Goal: Transaction & Acquisition: Purchase product/service

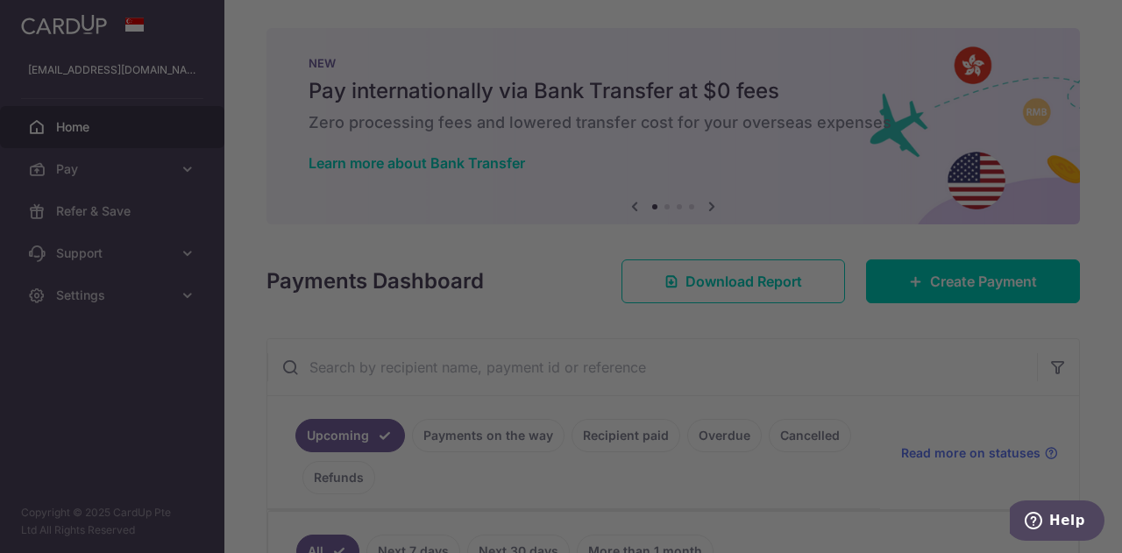
scroll to position [132, 0]
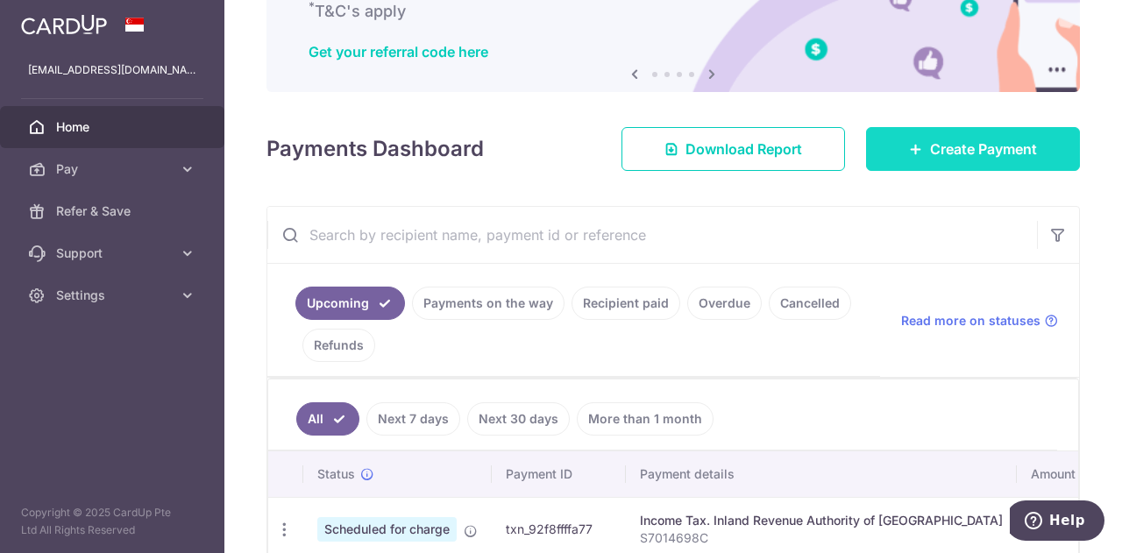
click at [919, 145] on link "Create Payment" at bounding box center [973, 149] width 214 height 44
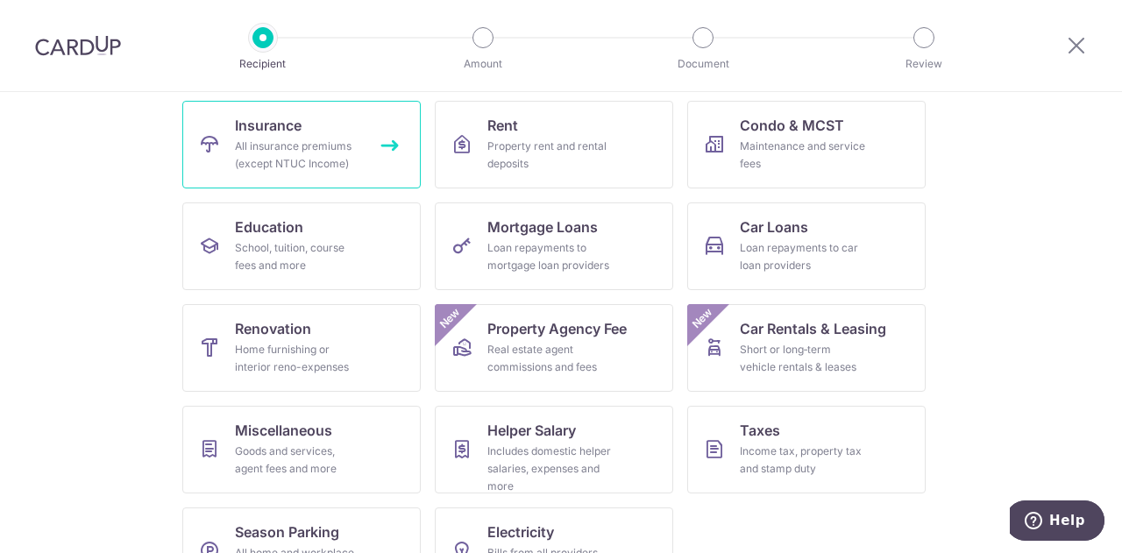
scroll to position [230, 0]
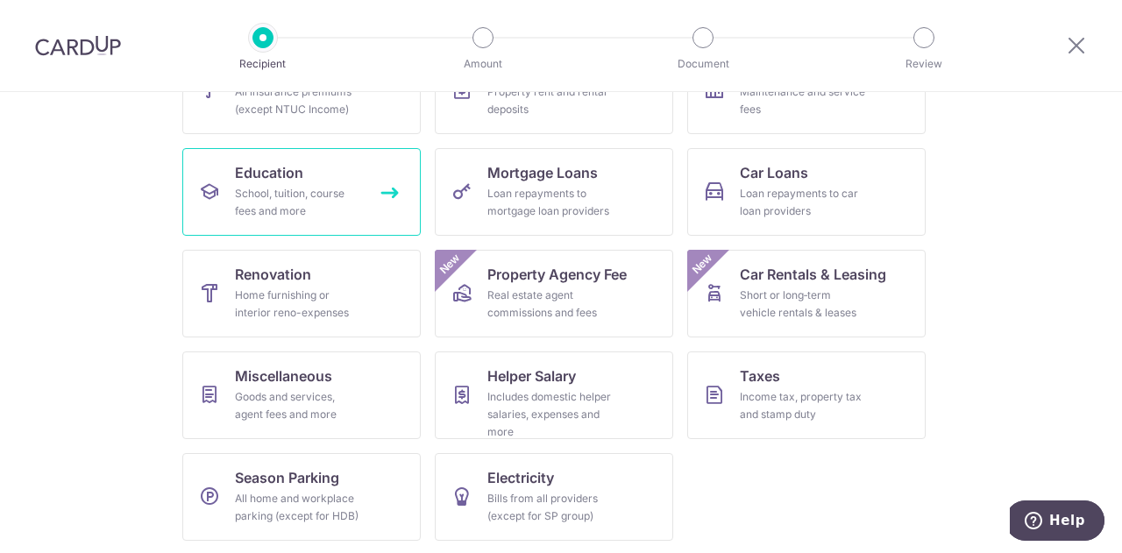
click at [376, 188] on link "Education School, tuition, course fees and more" at bounding box center [301, 192] width 238 height 88
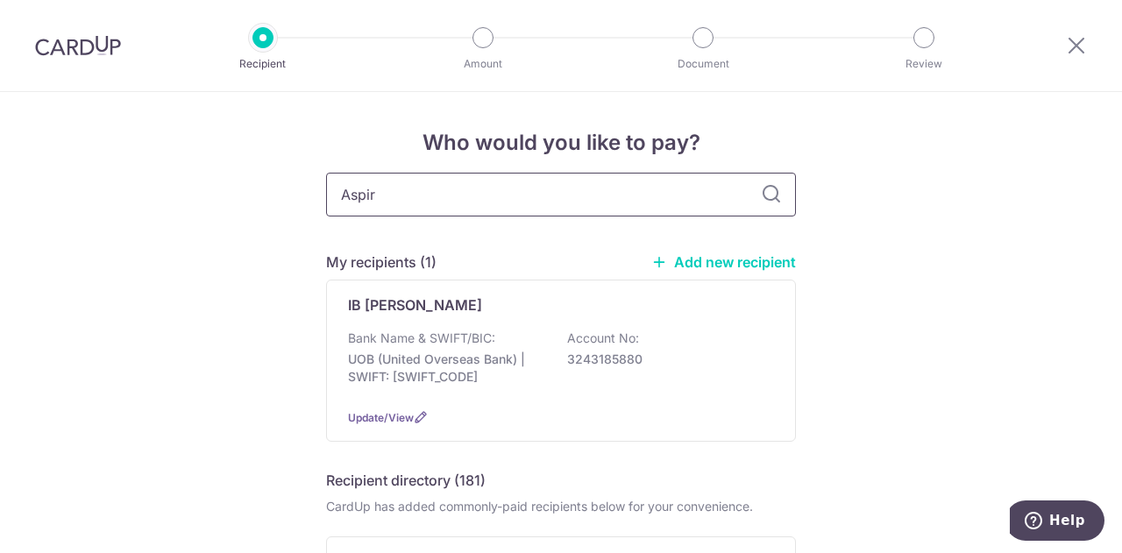
type input "Aspire"
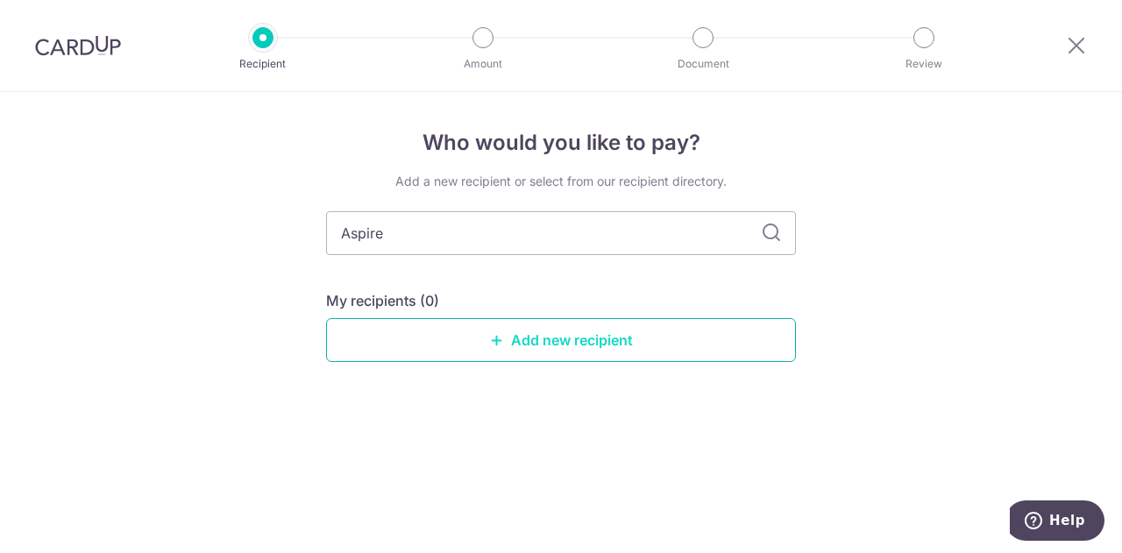
click at [547, 339] on link "Add new recipient" at bounding box center [561, 340] width 470 height 44
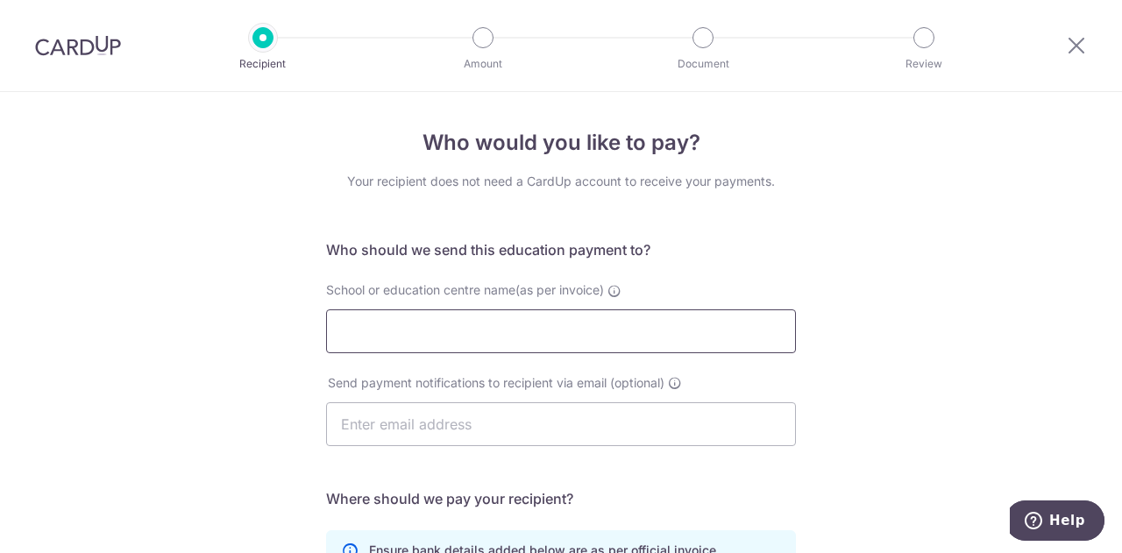
click at [547, 329] on input "School or education centre name(as per invoice)" at bounding box center [561, 331] width 470 height 44
paste input "SPEAKEASYLAB PTE. LTD"
type input "SPEAKEASYLAB PTE. LTD"
click at [507, 420] on input "text" at bounding box center [561, 424] width 470 height 44
paste input "info@speakeasylab.co"
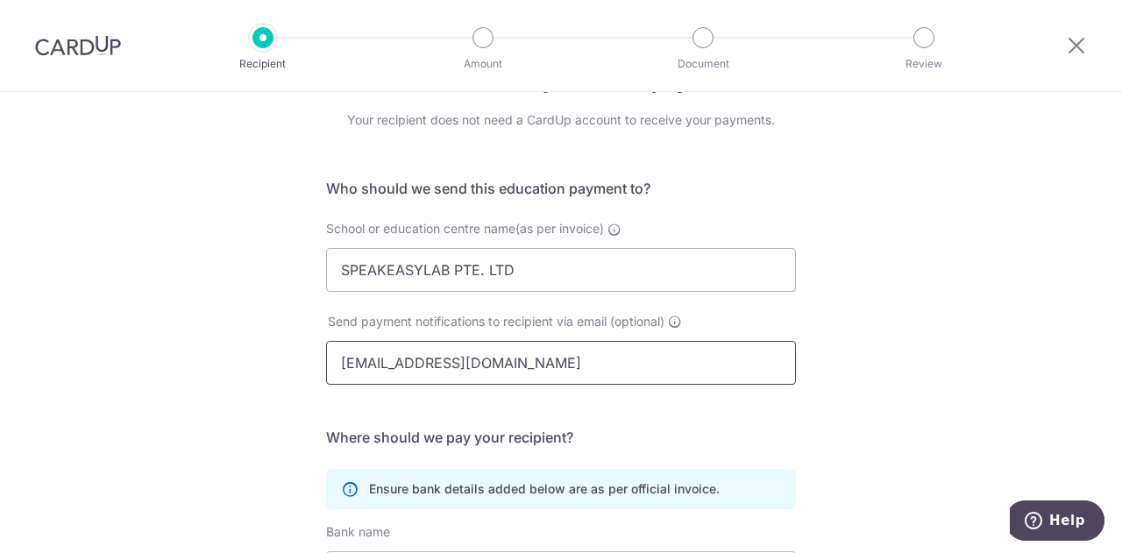
scroll to position [372, 0]
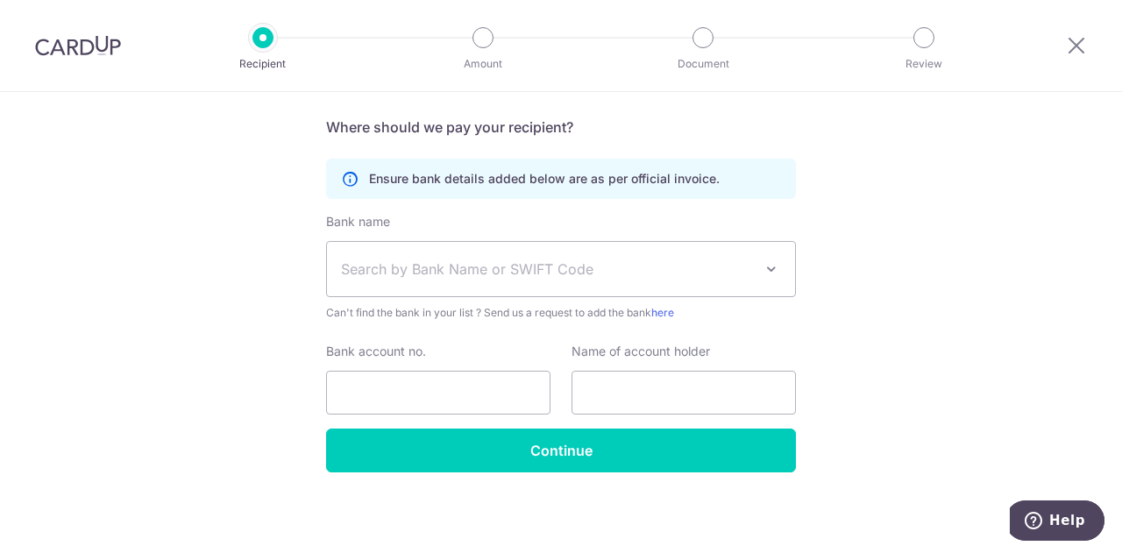
type input "info@speakeasylab.co"
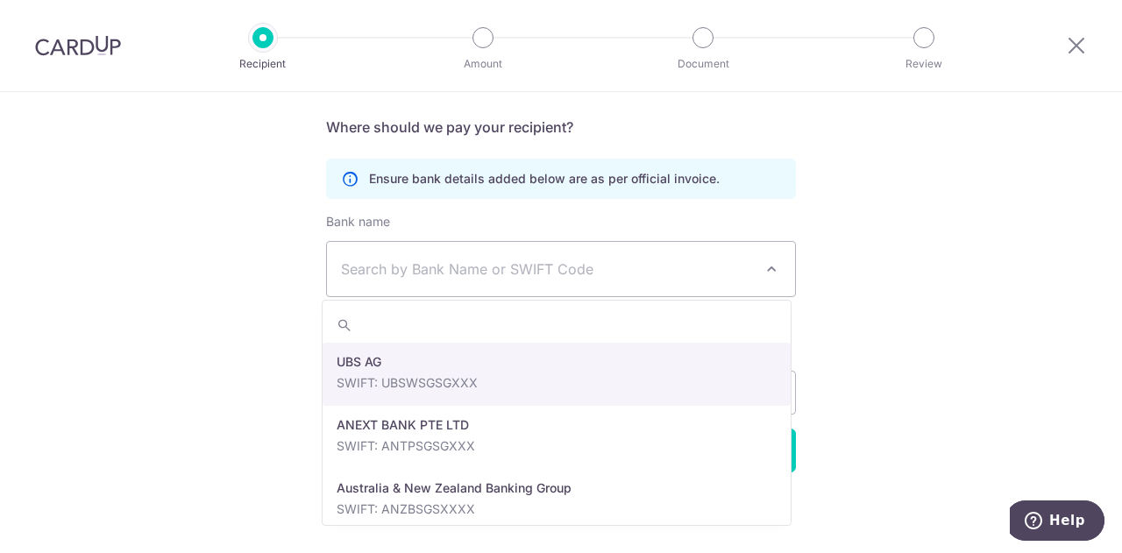
click at [508, 253] on span "Search by Bank Name or SWIFT Code" at bounding box center [561, 269] width 468 height 54
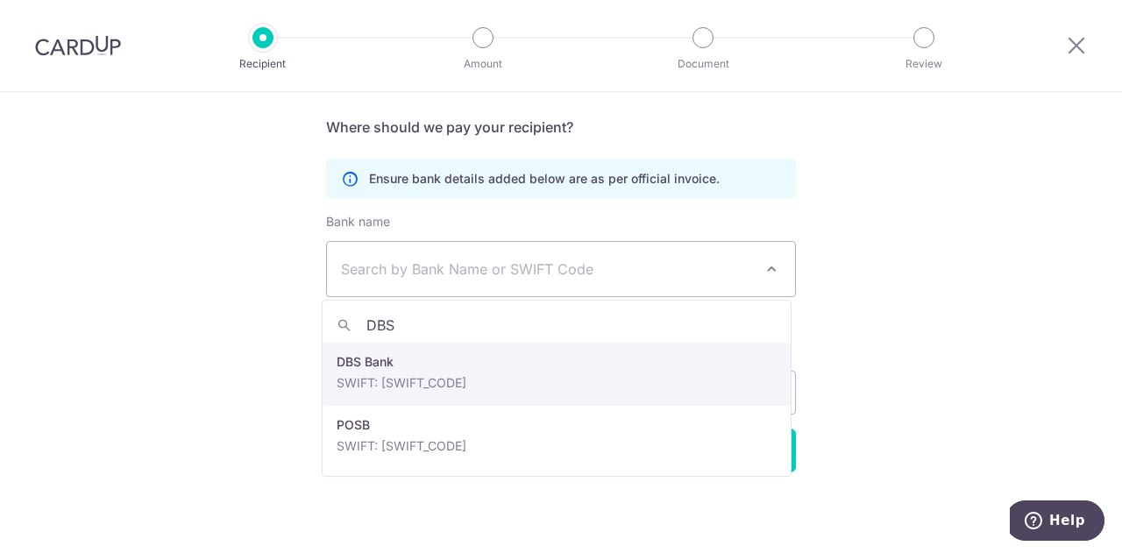
type input "DBS"
select select "6"
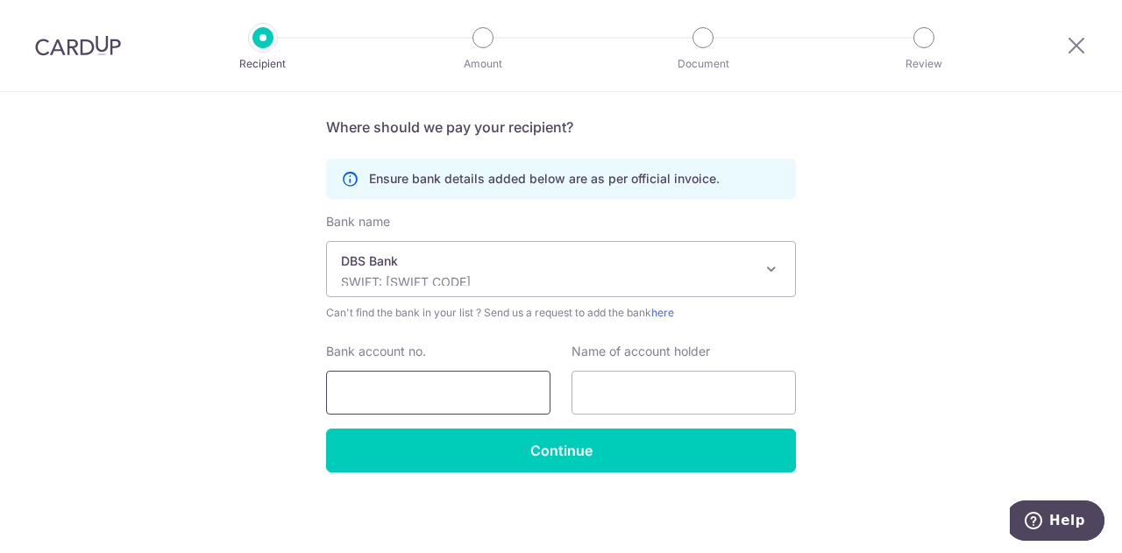
click at [475, 404] on input "Bank account no." at bounding box center [438, 393] width 224 height 44
paste input "885215352687"
type input "885215352687"
click at [669, 385] on input "text" at bounding box center [683, 393] width 224 height 44
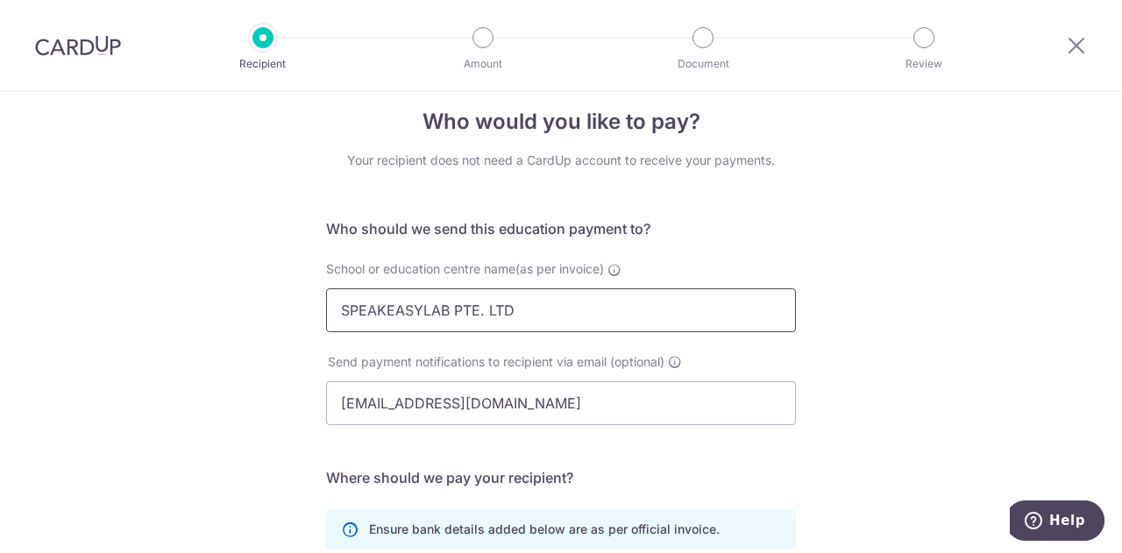
drag, startPoint x: 536, startPoint y: 311, endPoint x: 329, endPoint y: 330, distance: 208.5
click at [329, 329] on input "SPEAKEASYLAB PTE. LTD" at bounding box center [561, 310] width 470 height 44
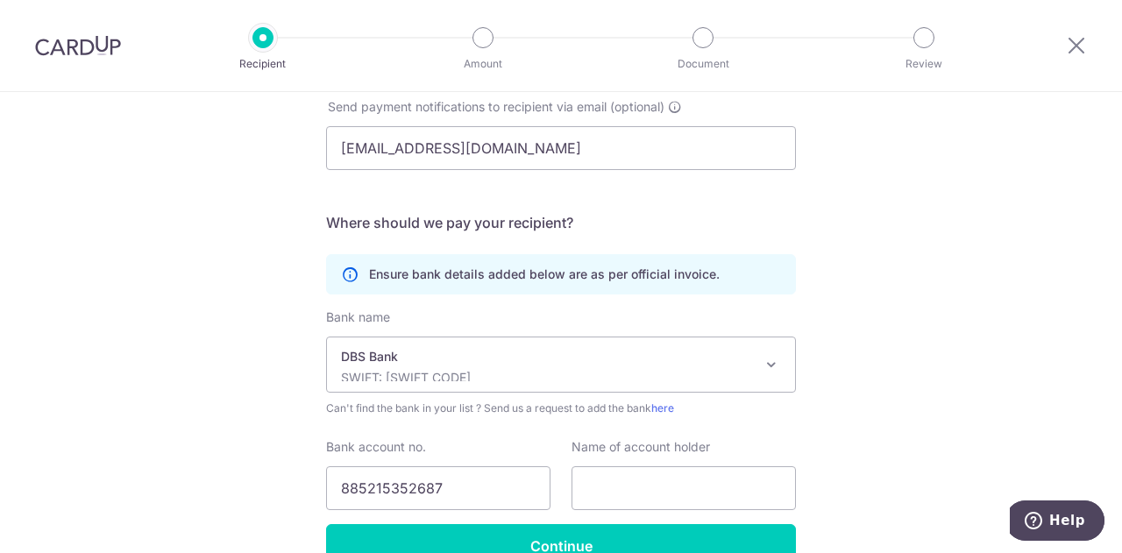
scroll to position [372, 0]
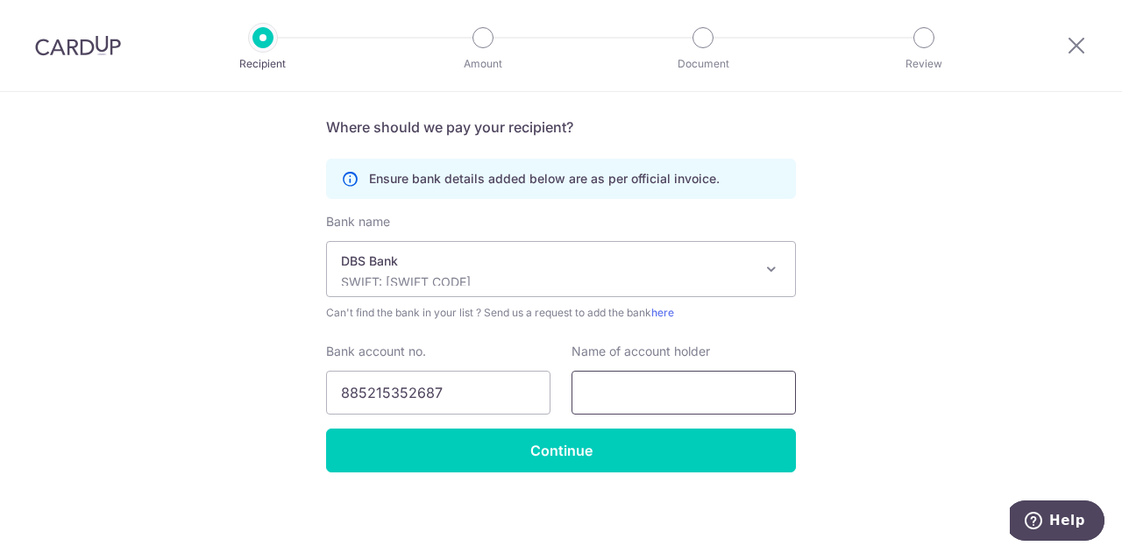
click at [628, 388] on input "text" at bounding box center [683, 393] width 224 height 44
paste input "SPEAKEASYLAB PTE. LTD"
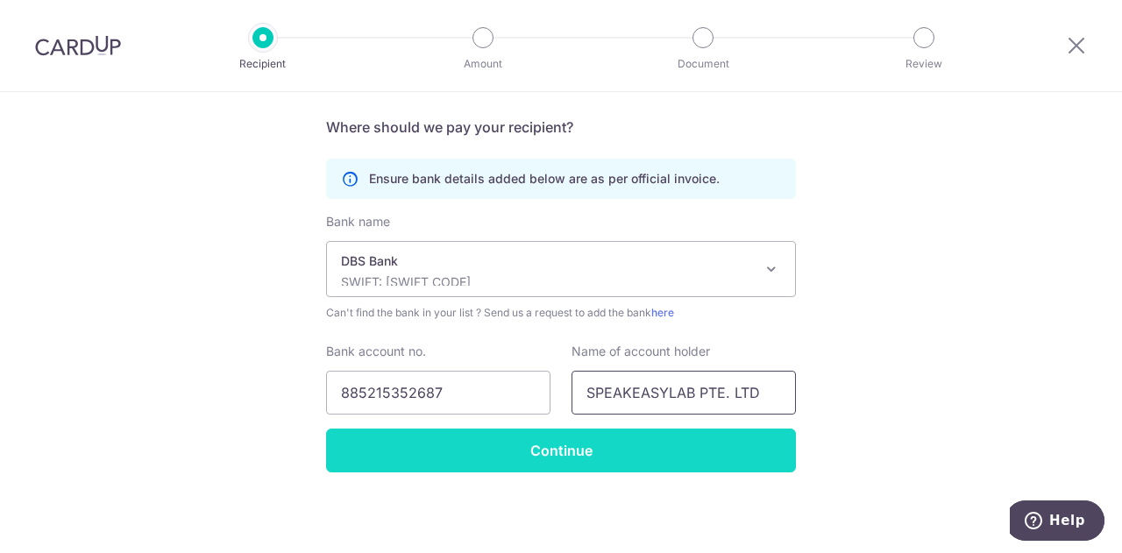
type input "SPEAKEASYLAB PTE. LTD"
click at [600, 444] on input "Continue" at bounding box center [561, 451] width 470 height 44
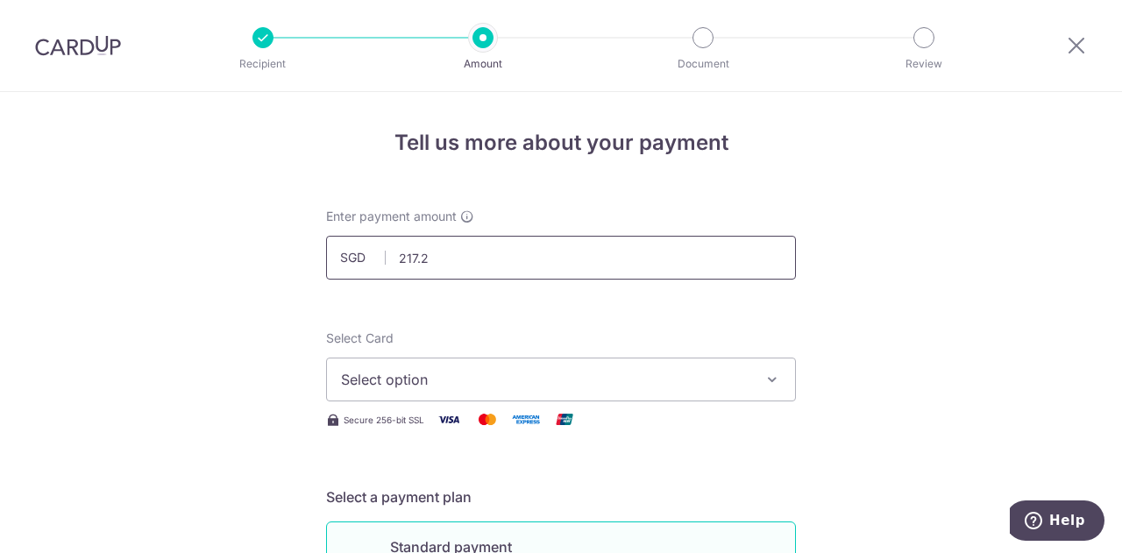
type input "217.25"
click at [589, 379] on span "Select option" at bounding box center [545, 379] width 408 height 21
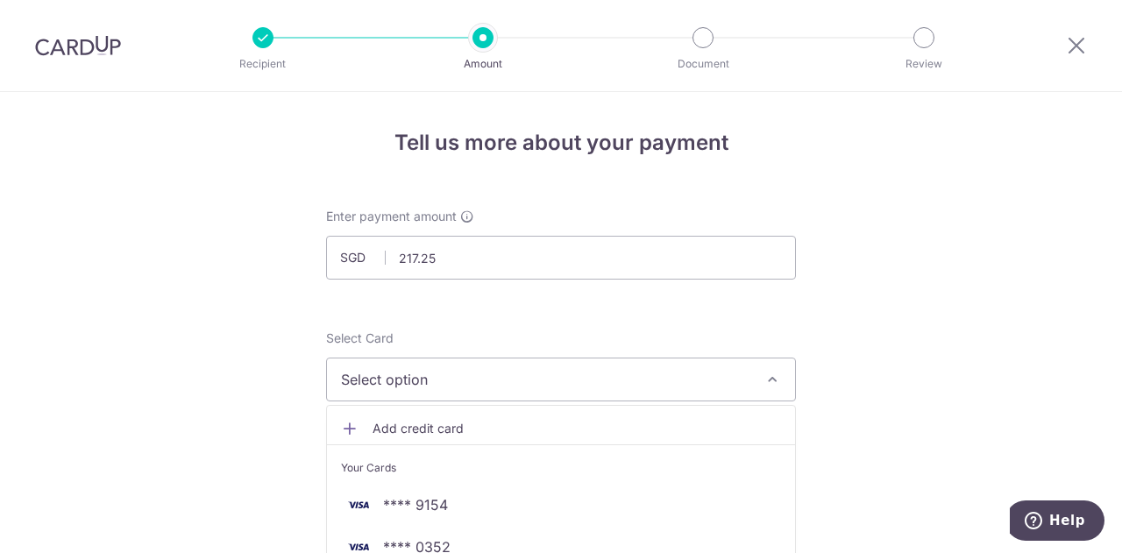
scroll to position [263, 0]
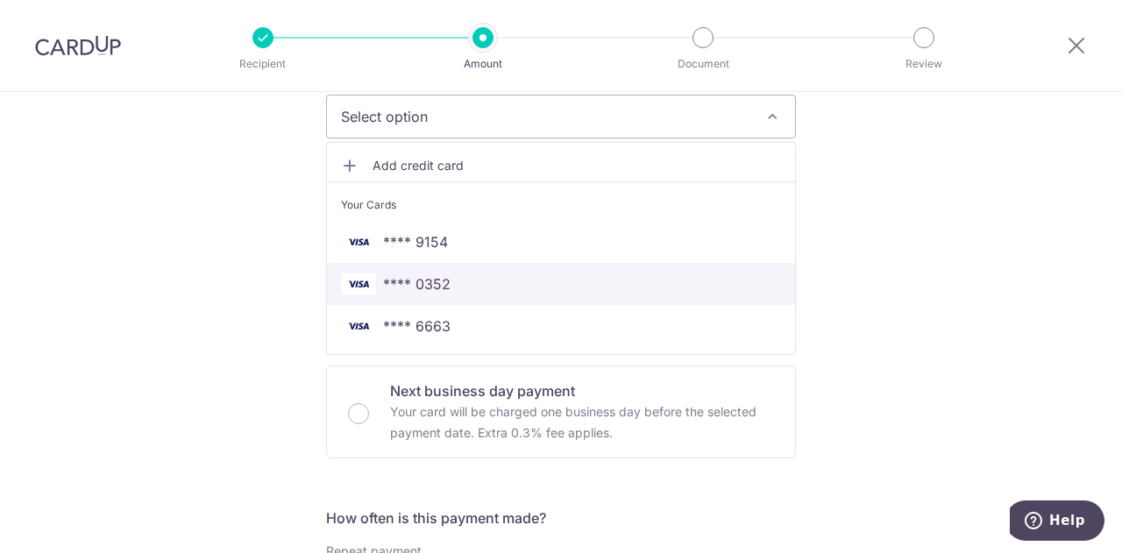
click at [495, 276] on span "**** 0352" at bounding box center [561, 283] width 440 height 21
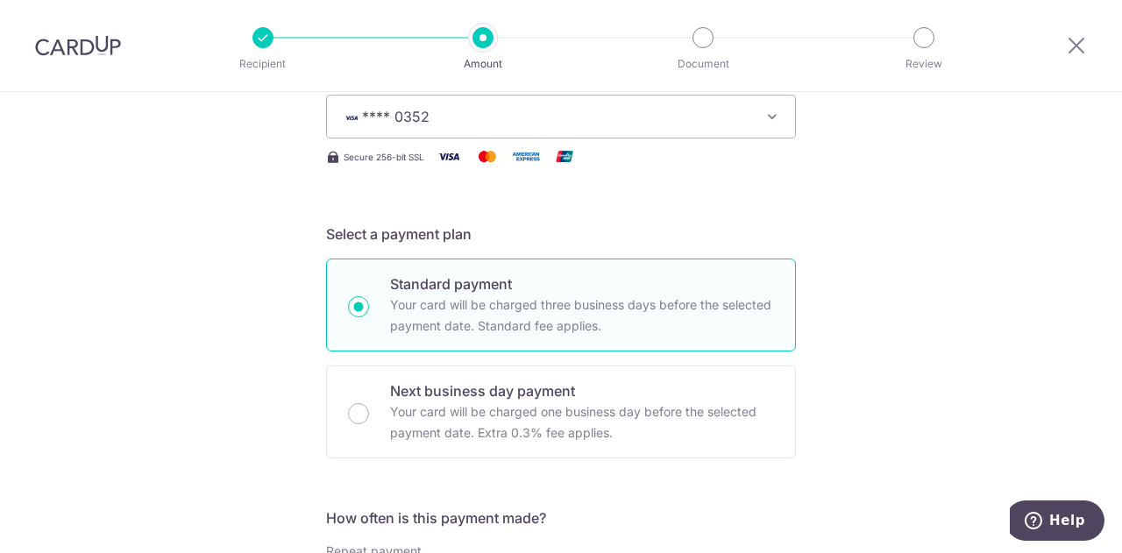
click at [596, 121] on span "**** 0352" at bounding box center [545, 116] width 408 height 21
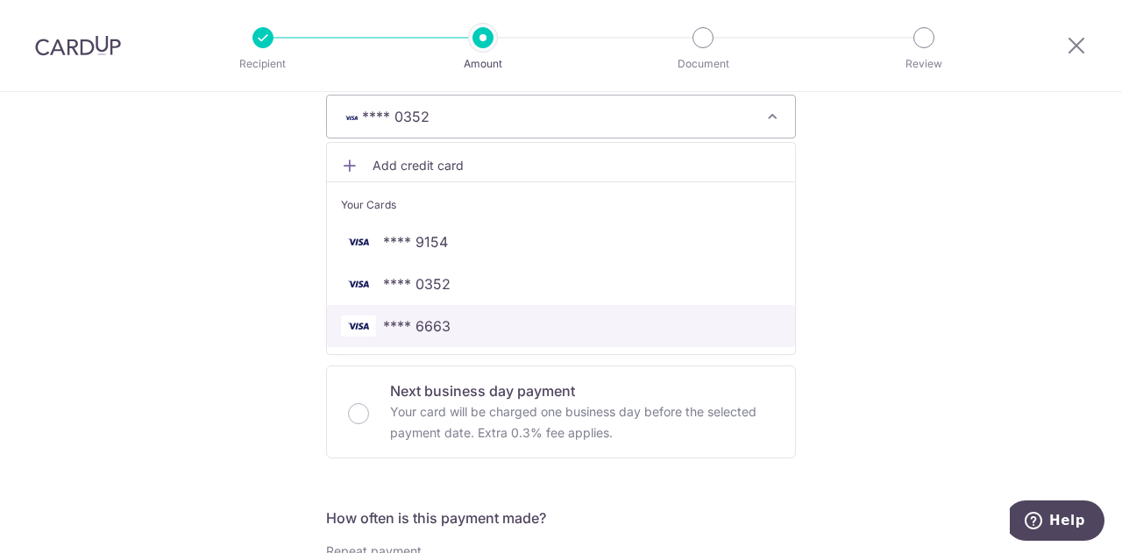
click at [461, 325] on span "**** 6663" at bounding box center [561, 326] width 440 height 21
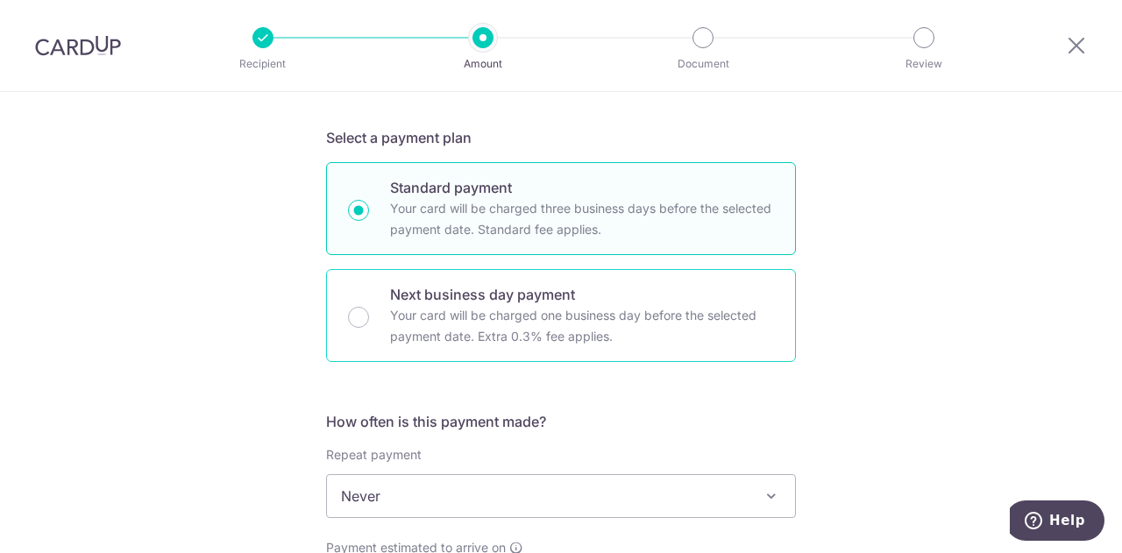
scroll to position [438, 0]
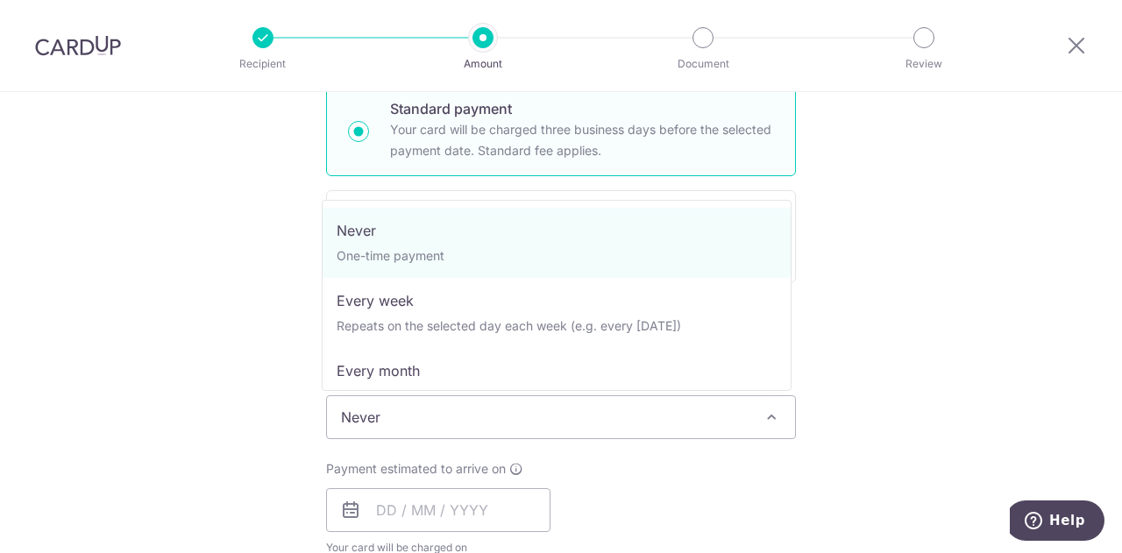
click at [403, 425] on span "Never" at bounding box center [561, 417] width 468 height 42
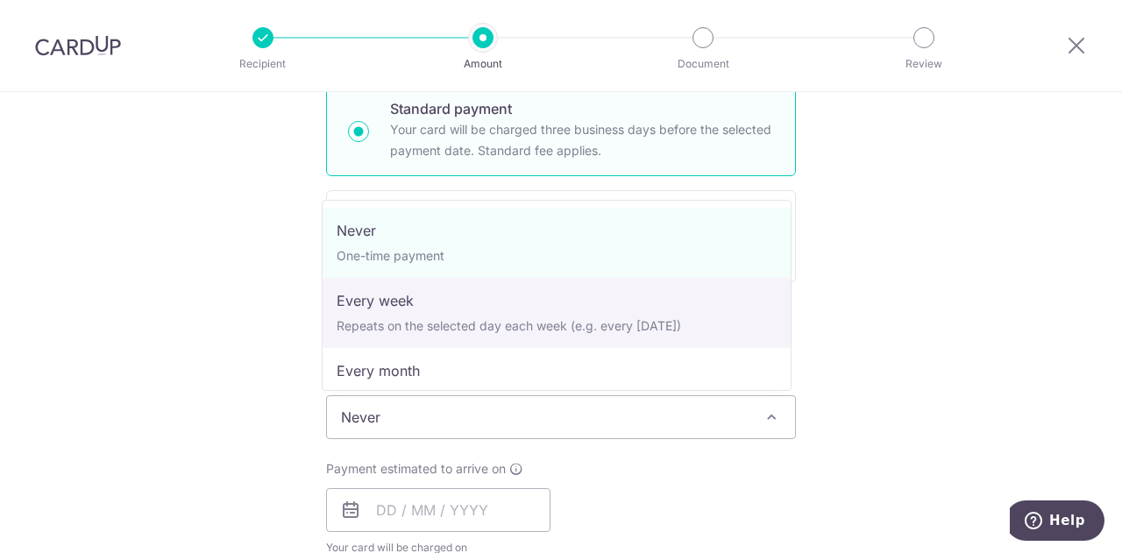
select select "2"
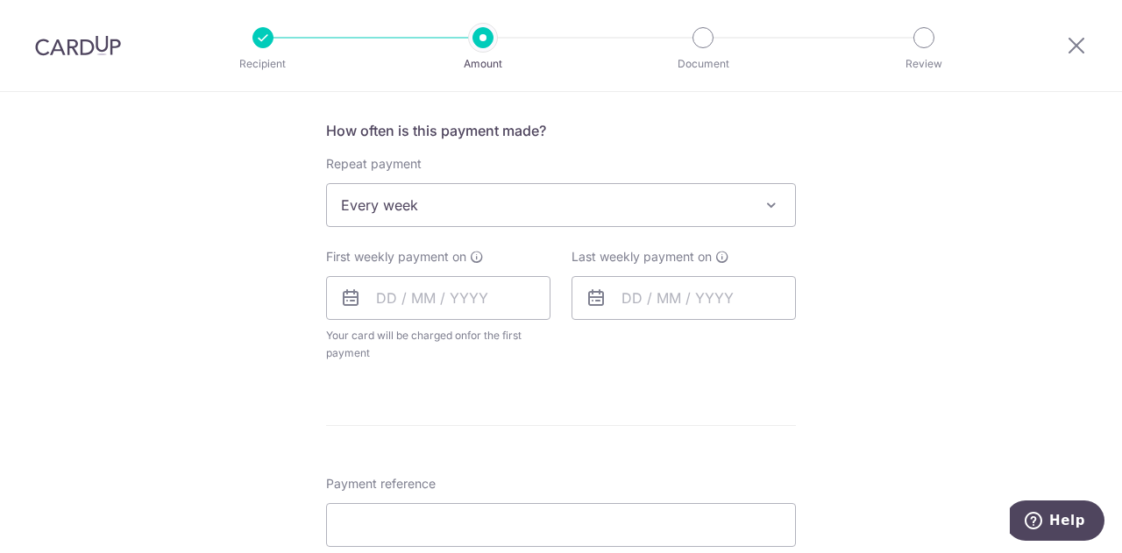
scroll to position [614, 0]
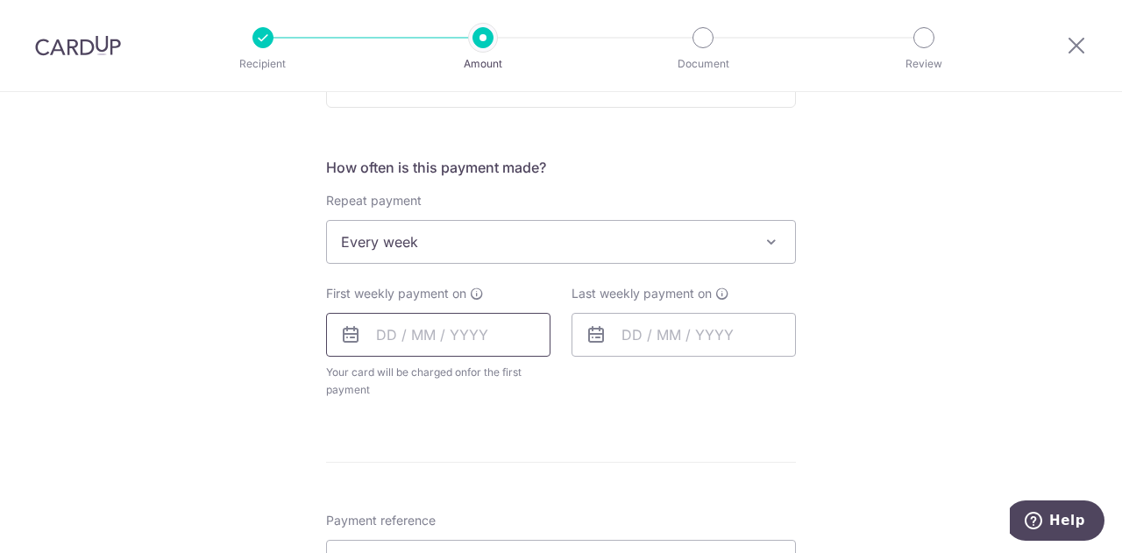
click at [421, 330] on input "text" at bounding box center [438, 335] width 224 height 44
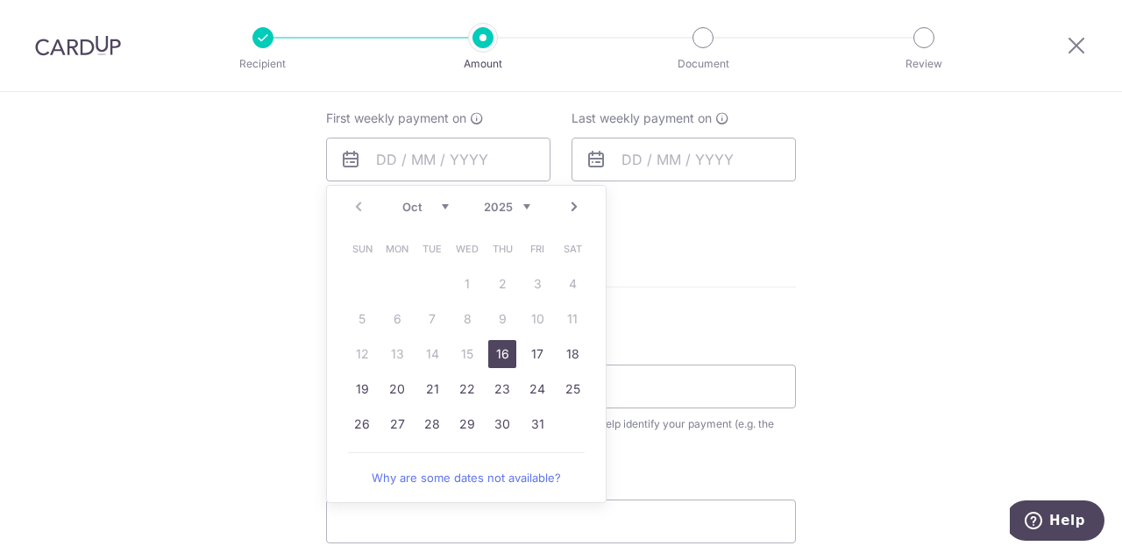
click at [500, 358] on link "16" at bounding box center [502, 354] width 28 height 28
type input "[DATE]"
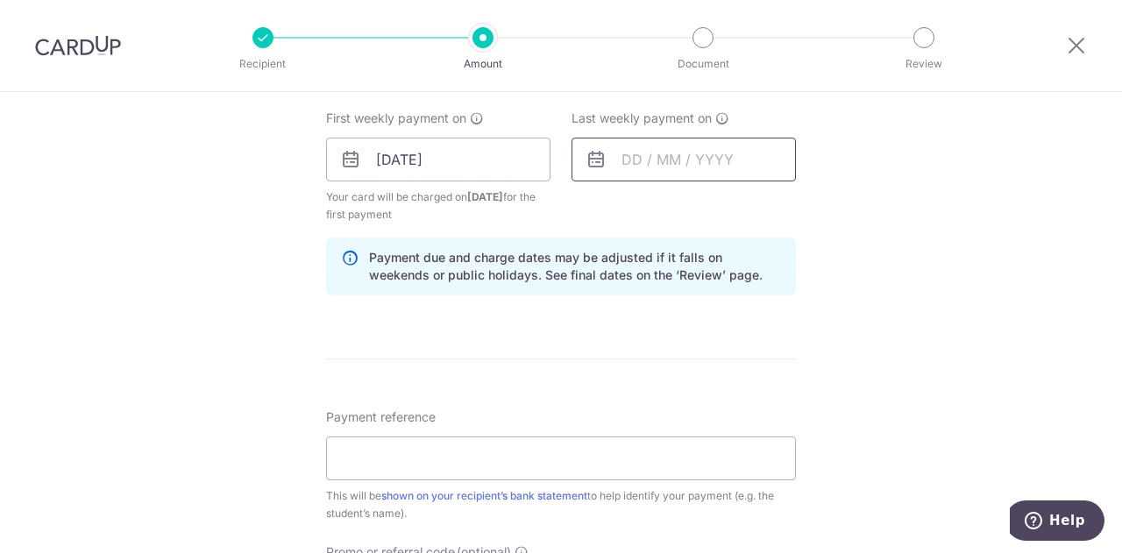
click at [615, 167] on input "text" at bounding box center [683, 160] width 224 height 44
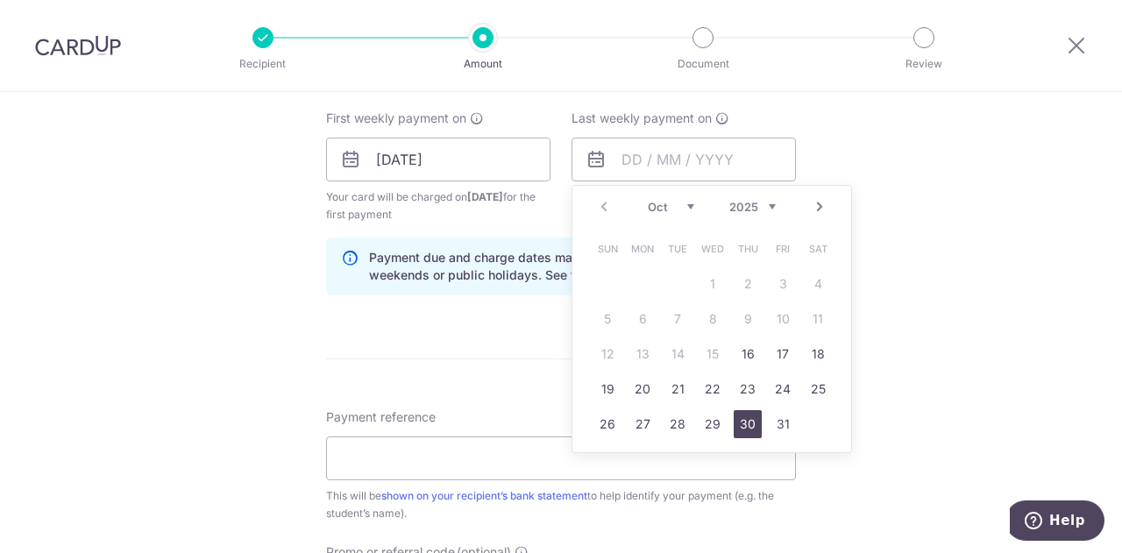
click at [747, 423] on link "30" at bounding box center [748, 424] width 28 height 28
type input "[DATE]"
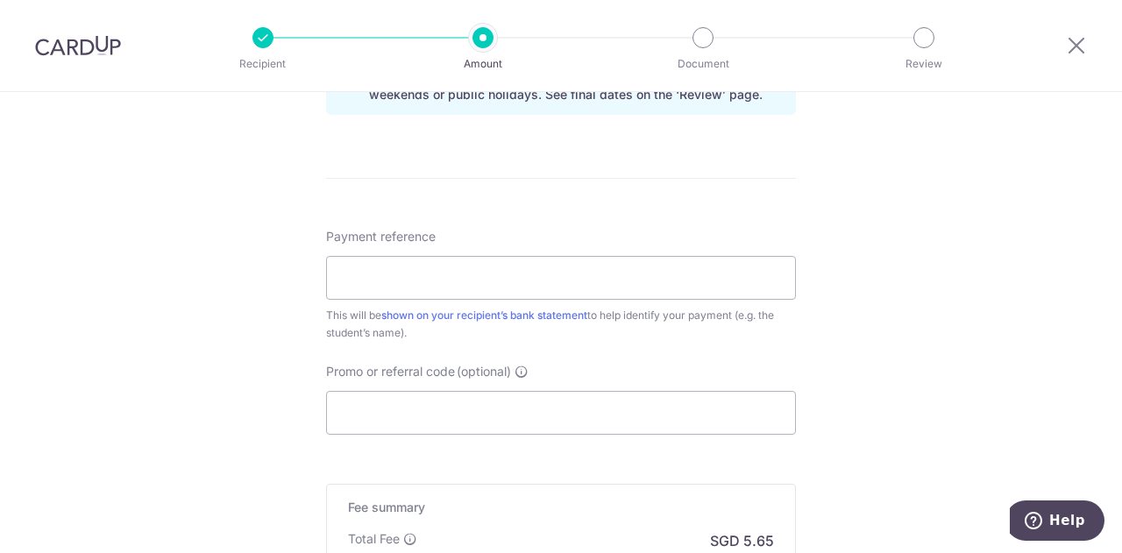
scroll to position [964, 0]
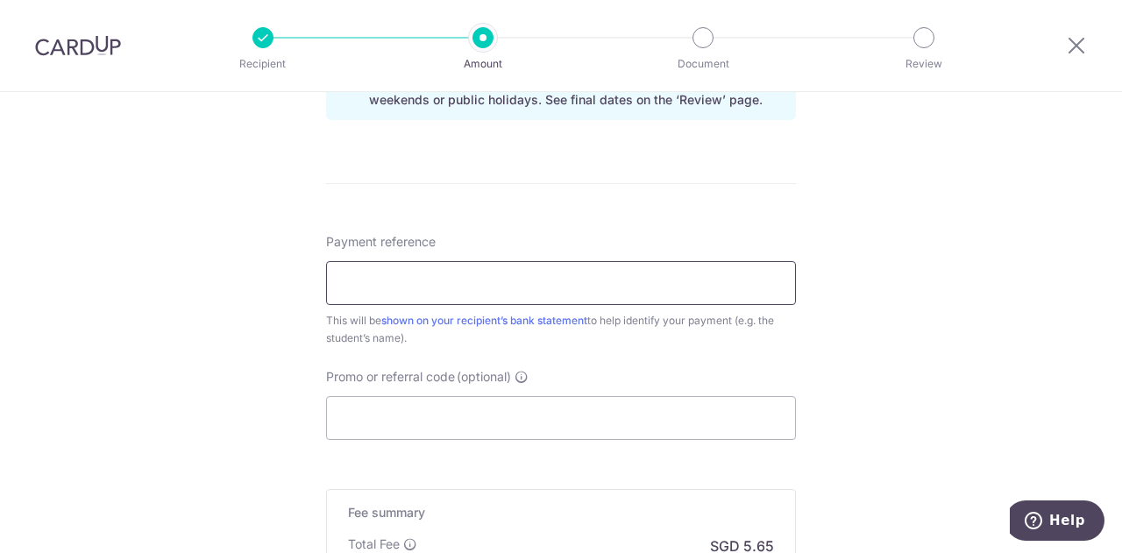
click at [501, 280] on input "Payment reference" at bounding box center [561, 283] width 470 height 44
type input "[PERSON_NAME] and [PERSON_NAME]"
click at [510, 415] on input "Promo or referral code (optional)" at bounding box center [561, 418] width 470 height 44
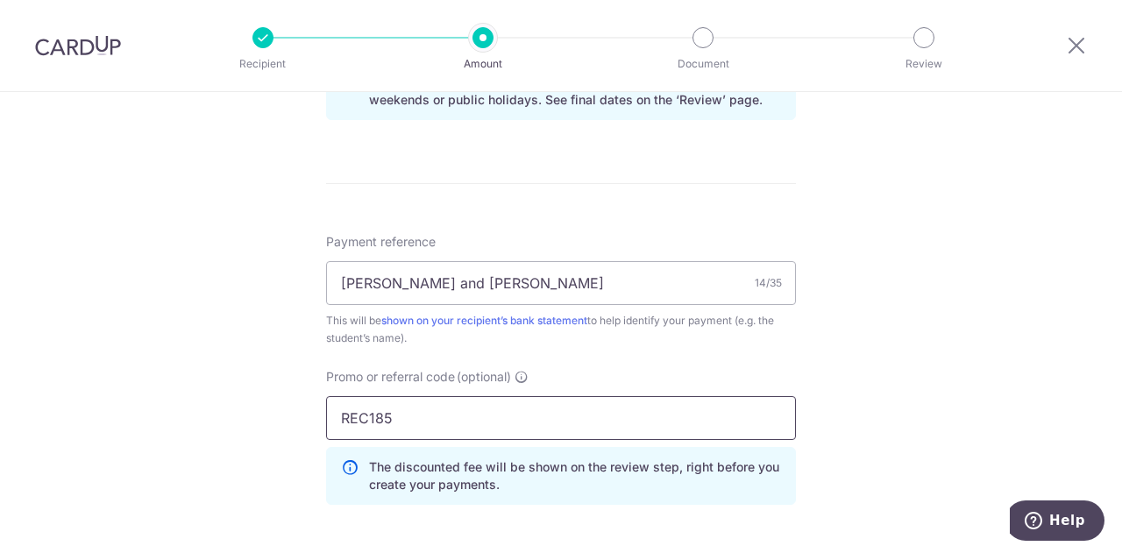
scroll to position [1288, 0]
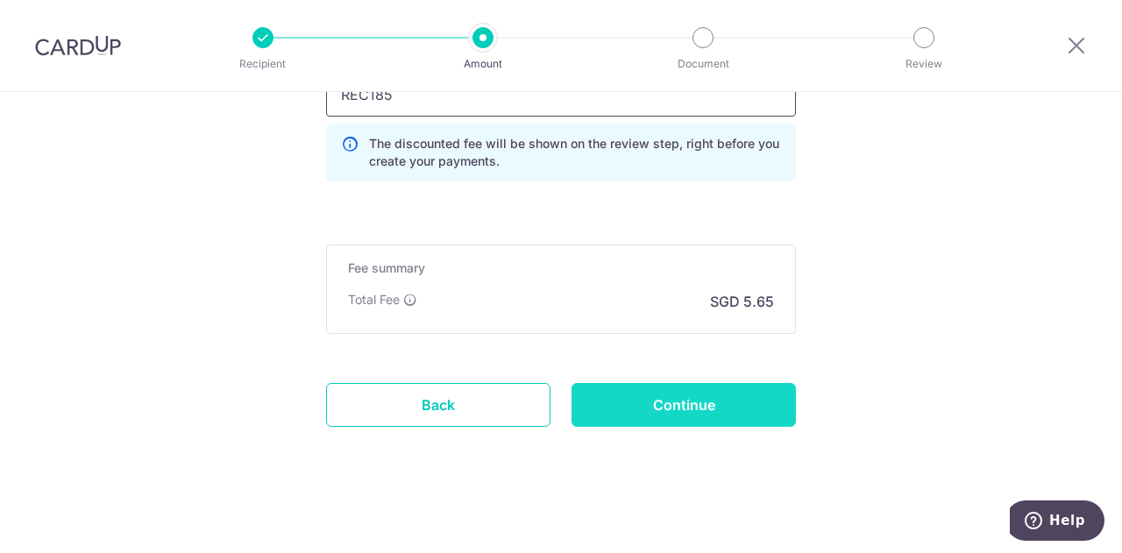
type input "REC185"
click at [683, 400] on input "Continue" at bounding box center [683, 405] width 224 height 44
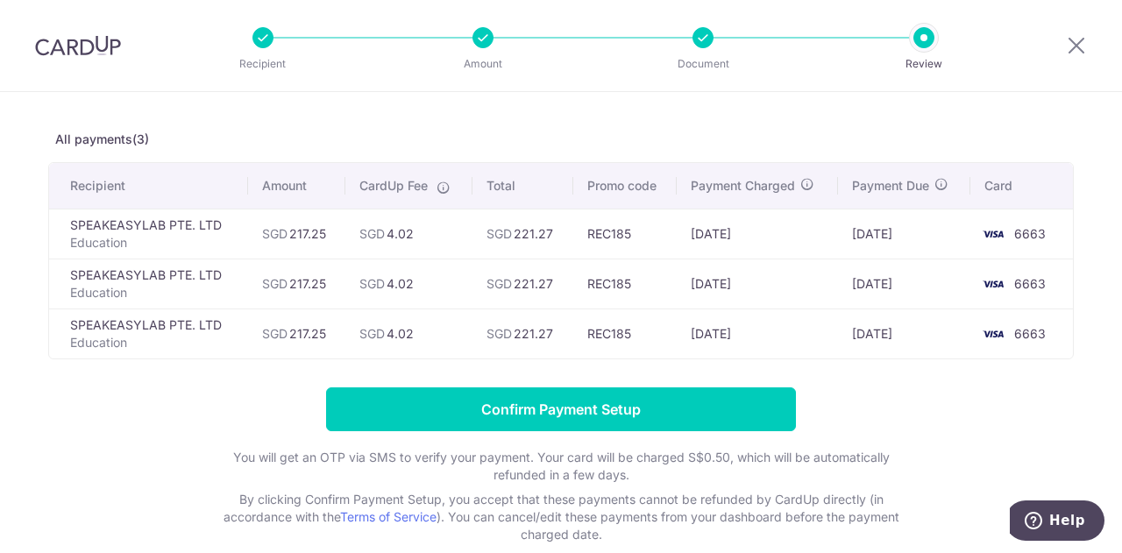
scroll to position [154, 0]
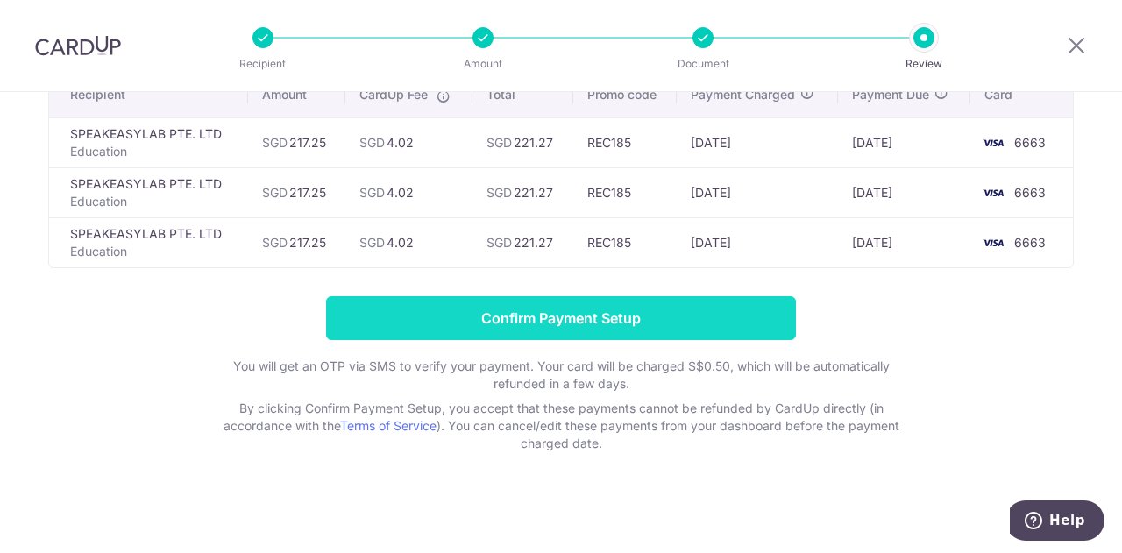
click at [619, 301] on input "Confirm Payment Setup" at bounding box center [561, 318] width 470 height 44
